Goal: Task Accomplishment & Management: Use online tool/utility

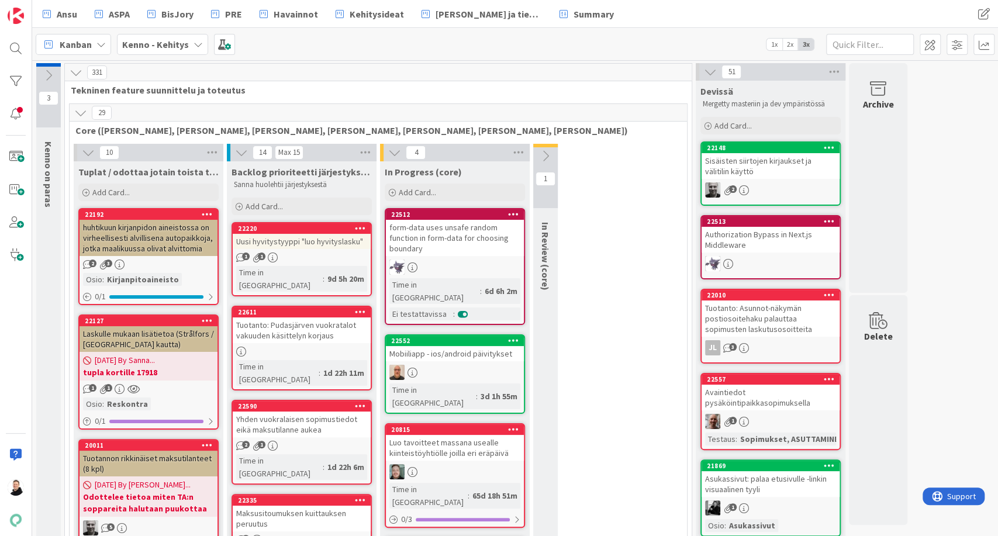
scroll to position [11234, 0]
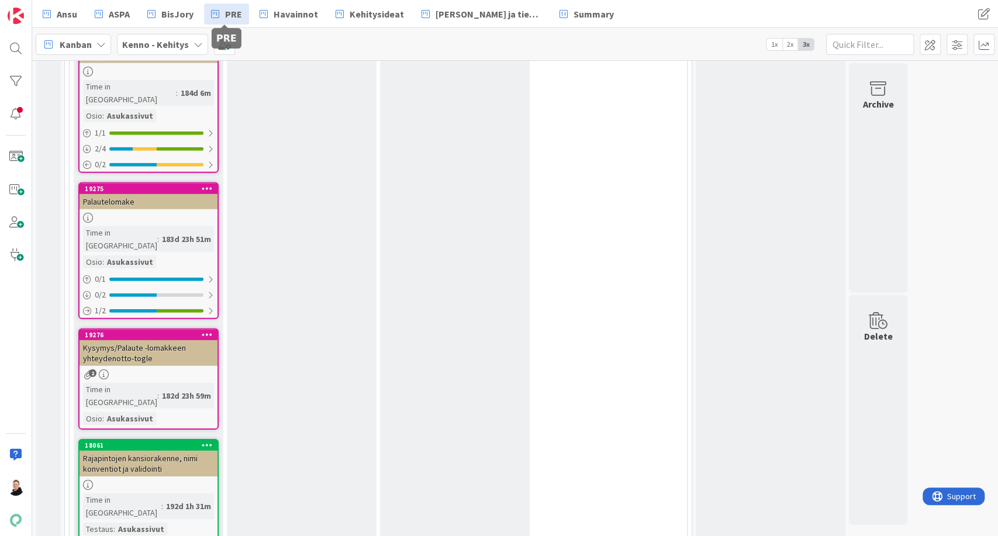
click at [223, 12] on link "PRE" at bounding box center [226, 14] width 45 height 21
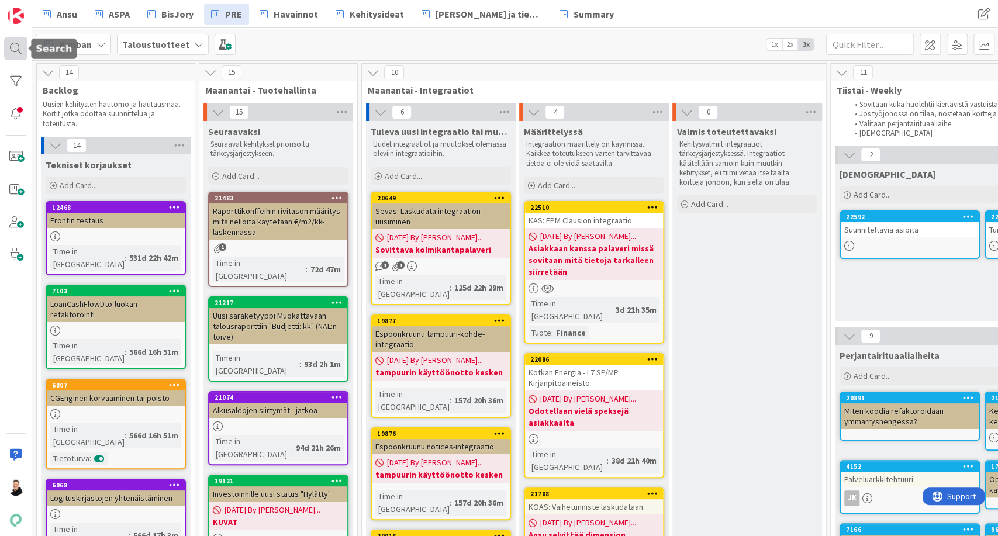
click at [12, 46] on div at bounding box center [15, 48] width 23 height 23
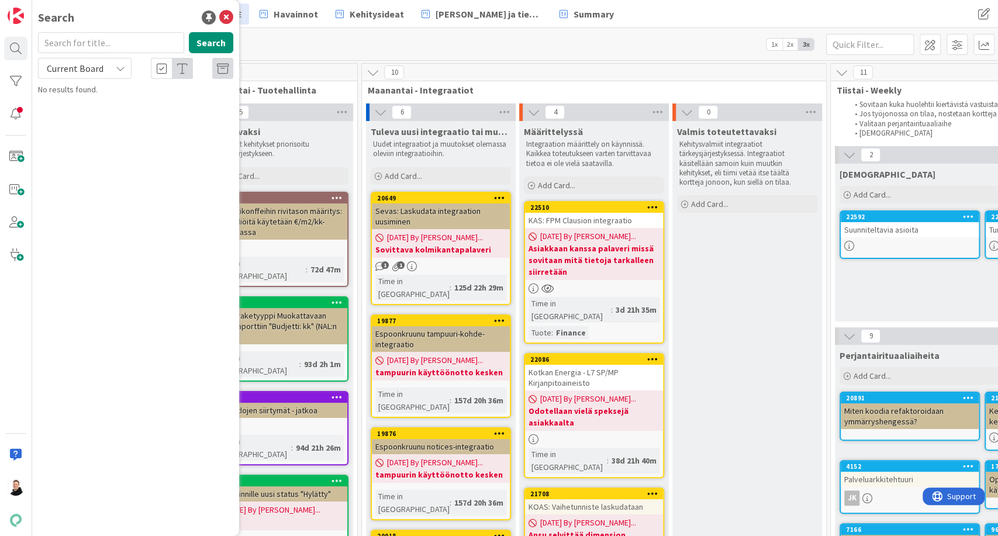
click at [129, 43] on input "text" at bounding box center [111, 42] width 146 height 21
type input "kas"
click at [120, 132] on span "LM03TransferFileOnDiskWriter (" at bounding box center [136, 131] width 109 height 11
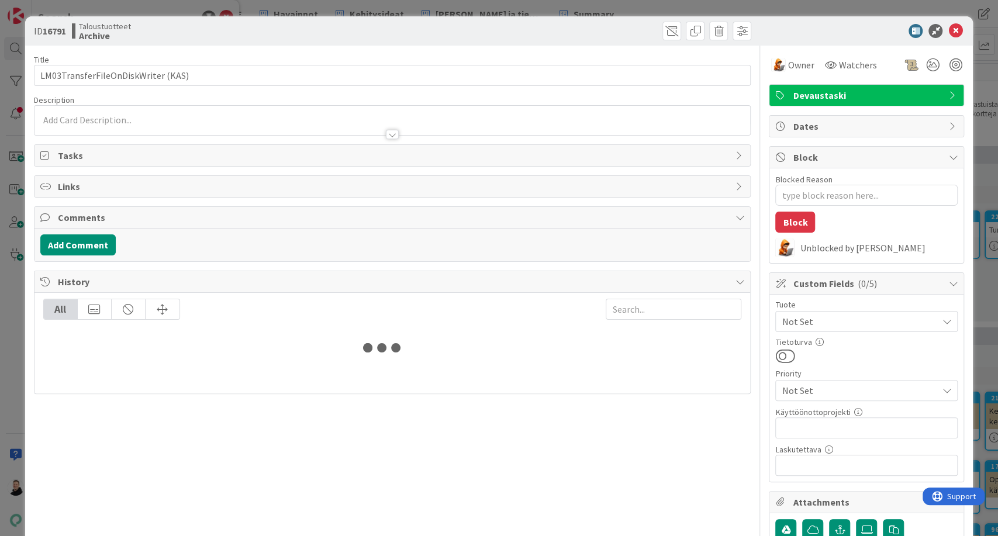
type textarea "x"
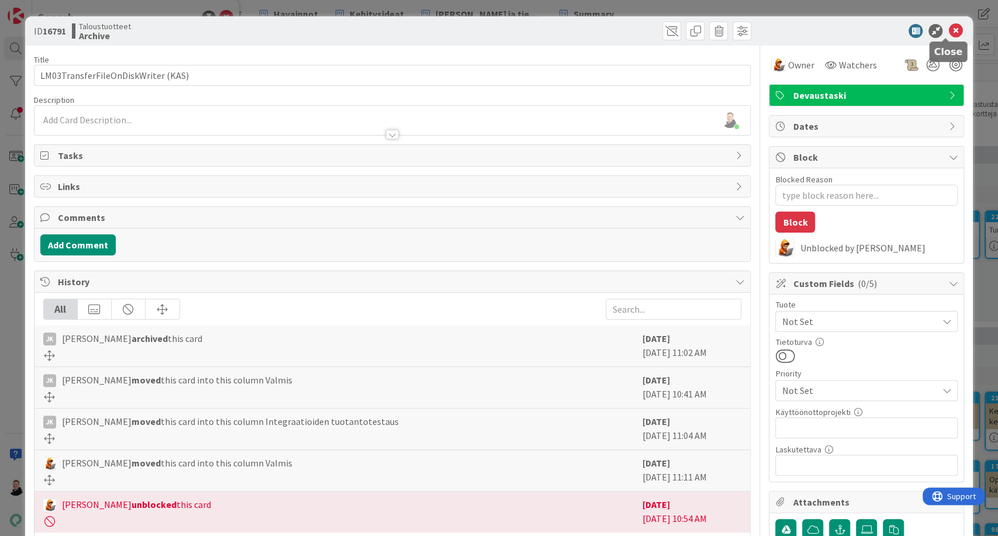
click at [949, 30] on icon at bounding box center [956, 31] width 14 height 14
